Goal: Information Seeking & Learning: Learn about a topic

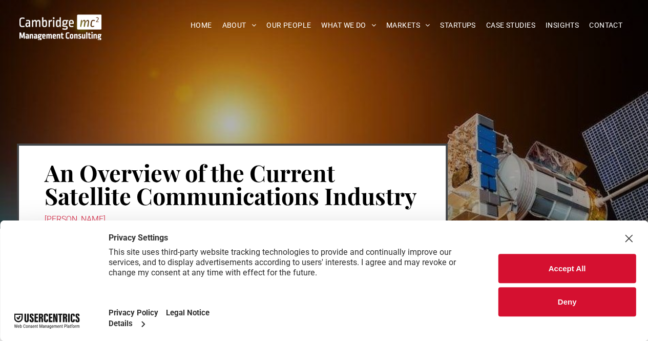
click at [537, 275] on button "Accept All" at bounding box center [567, 268] width 137 height 29
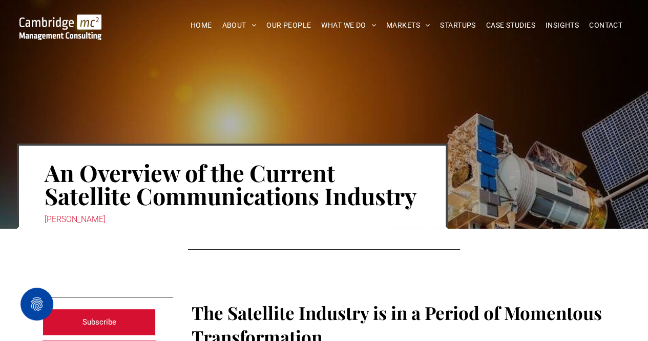
click at [403, 253] on div at bounding box center [324, 250] width 272 height 12
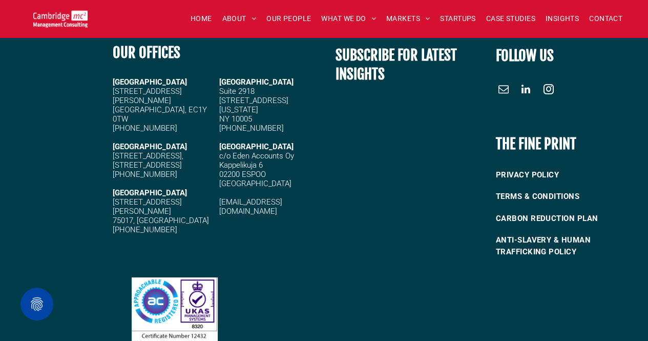
scroll to position [391, 0]
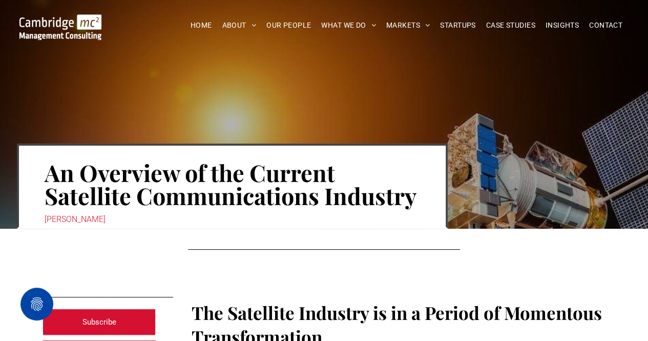
click at [402, 233] on div at bounding box center [324, 246] width 648 height 35
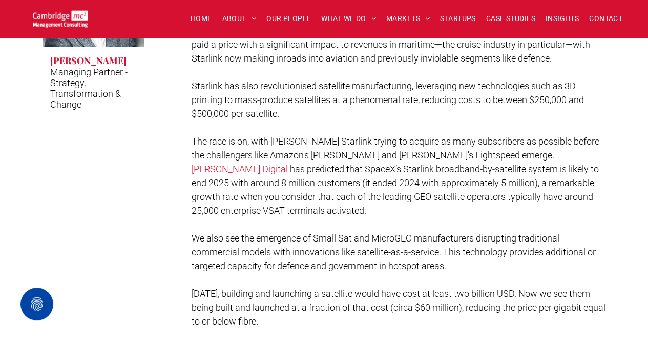
scroll to position [1570, 0]
